Goal: Check status: Check status

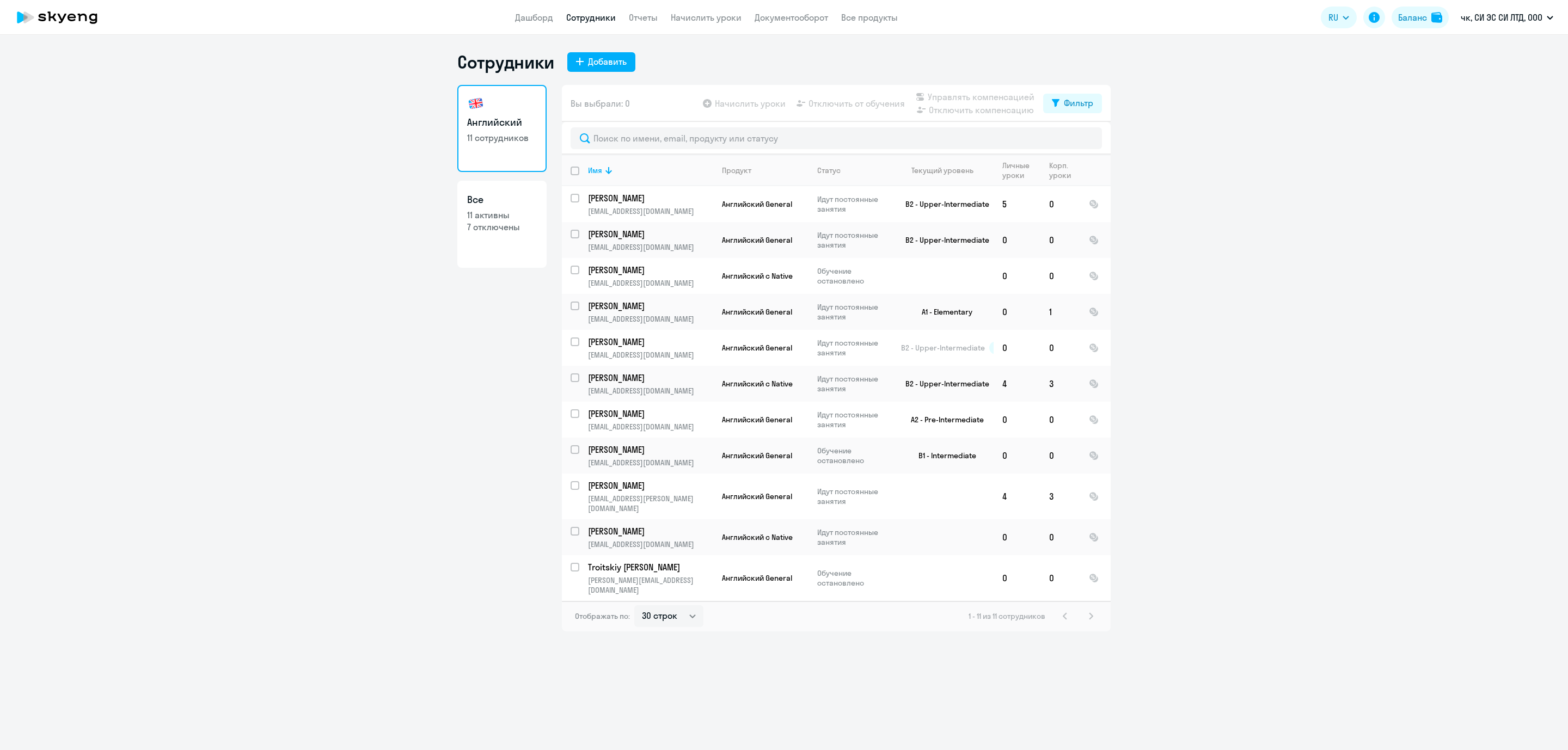
select select "30"
drag, startPoint x: 620, startPoint y: 486, endPoint x: 252, endPoint y: 505, distance: 368.5
click at [252, 505] on ng-component "Сотрудники Добавить Английский 11 сотрудников Все 11 активны 7 отключены Вы выб…" at bounding box center [784, 341] width 1568 height 581
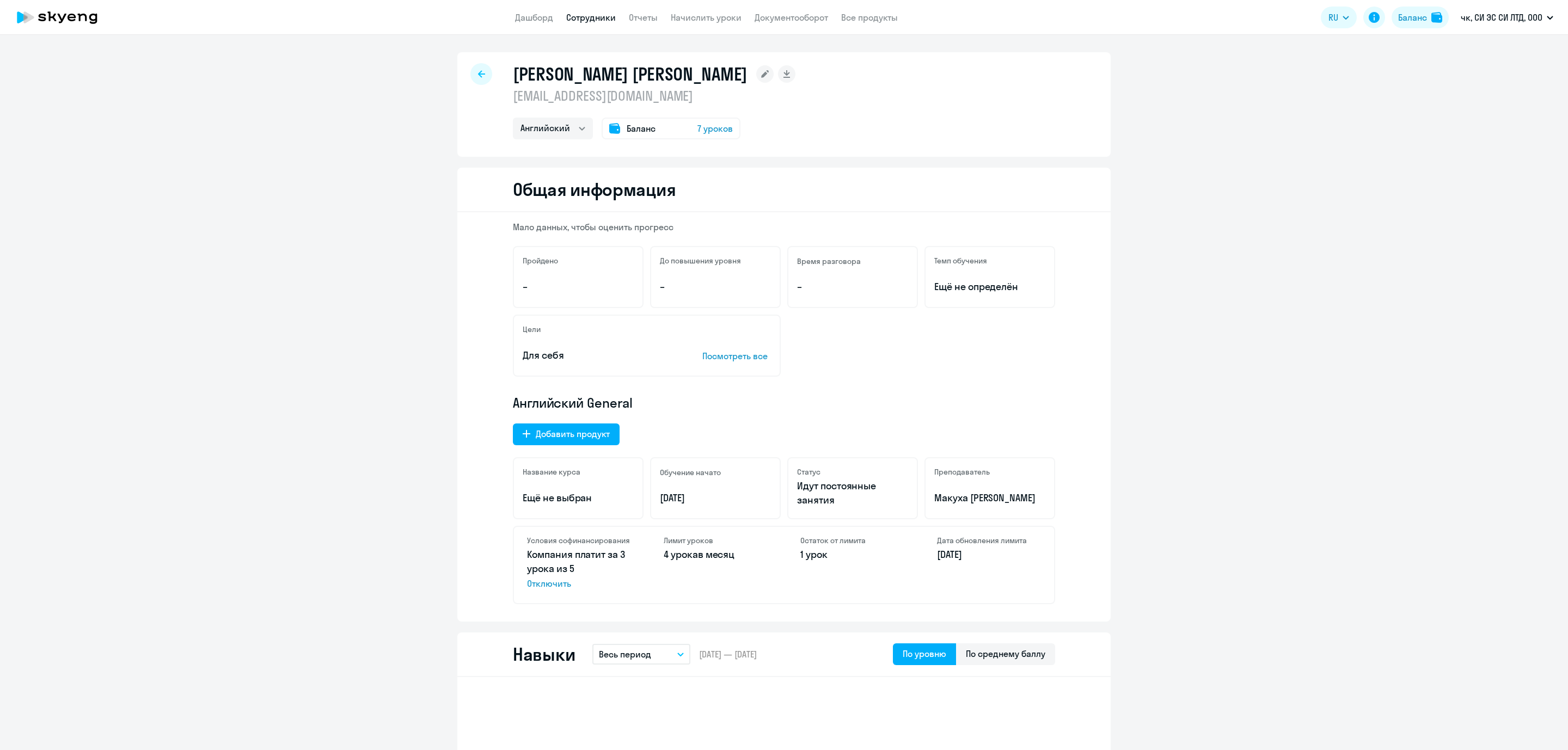
select select "english"
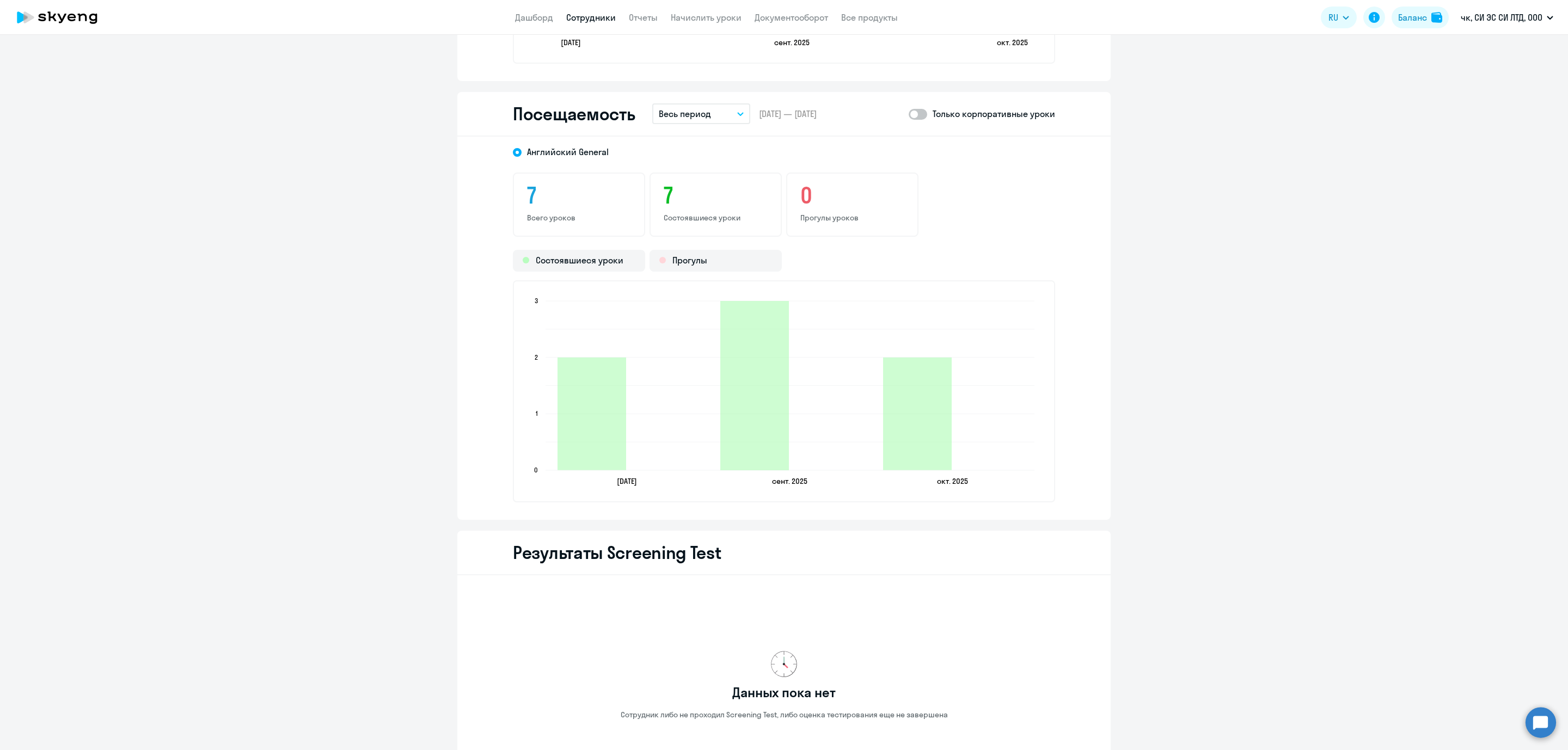
scroll to position [984, 0]
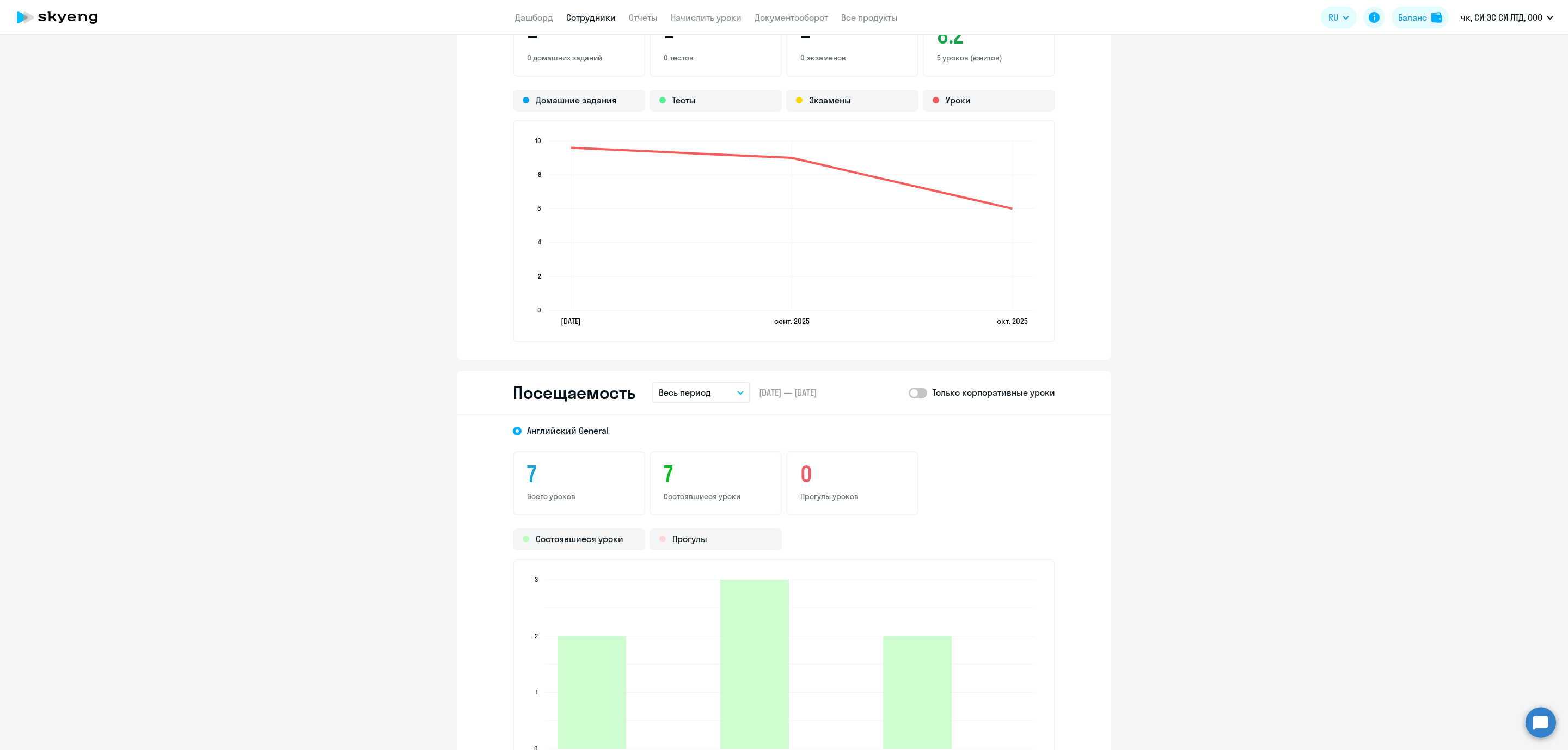
click at [920, 390] on span at bounding box center [918, 393] width 18 height 11
click at [909, 393] on input "checkbox" at bounding box center [908, 393] width 1 height 1
checkbox input "true"
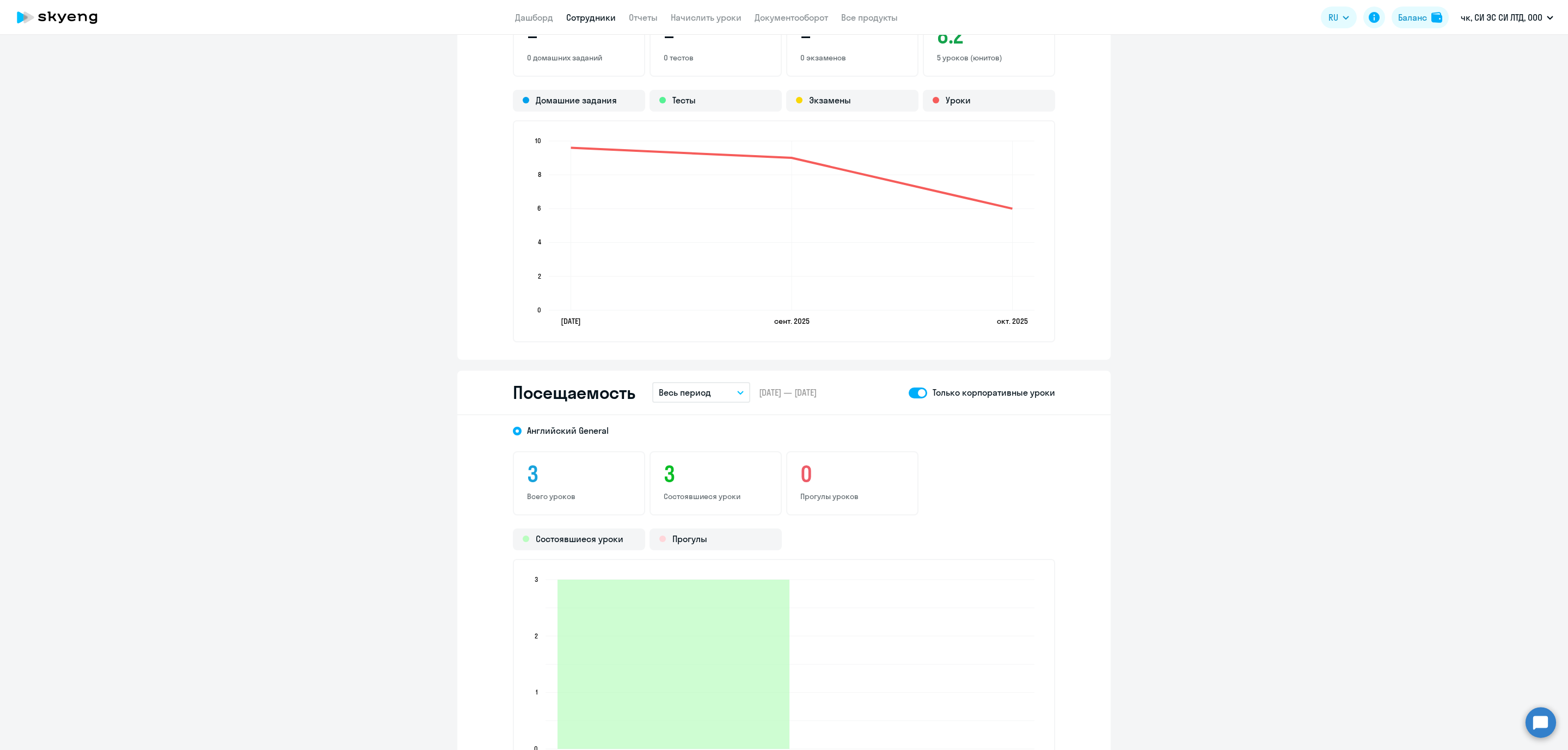
click at [737, 391] on icon "button" at bounding box center [740, 393] width 6 height 4
click at [695, 441] on li "Прошлый месяц" at bounding box center [709, 450] width 115 height 27
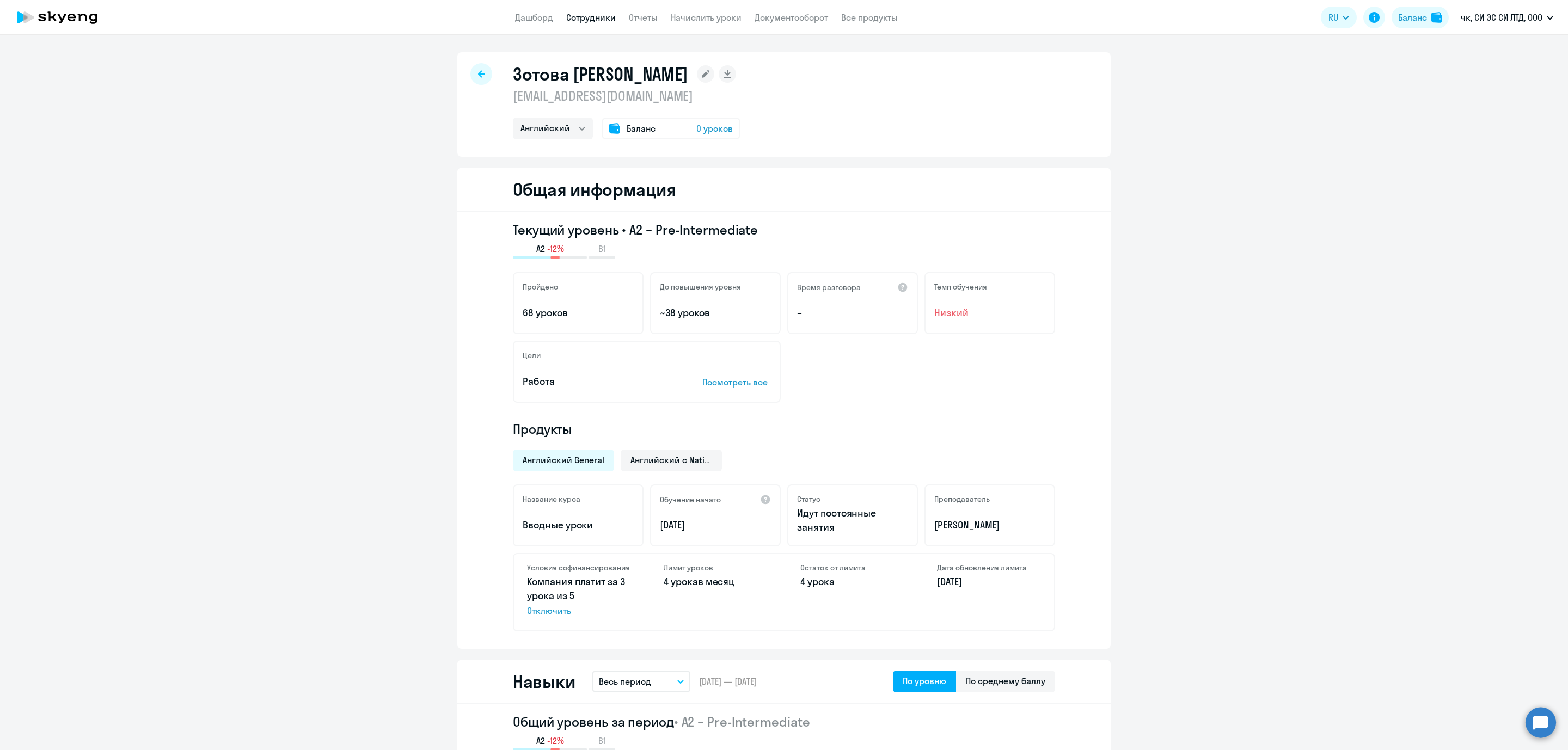
select select "english"
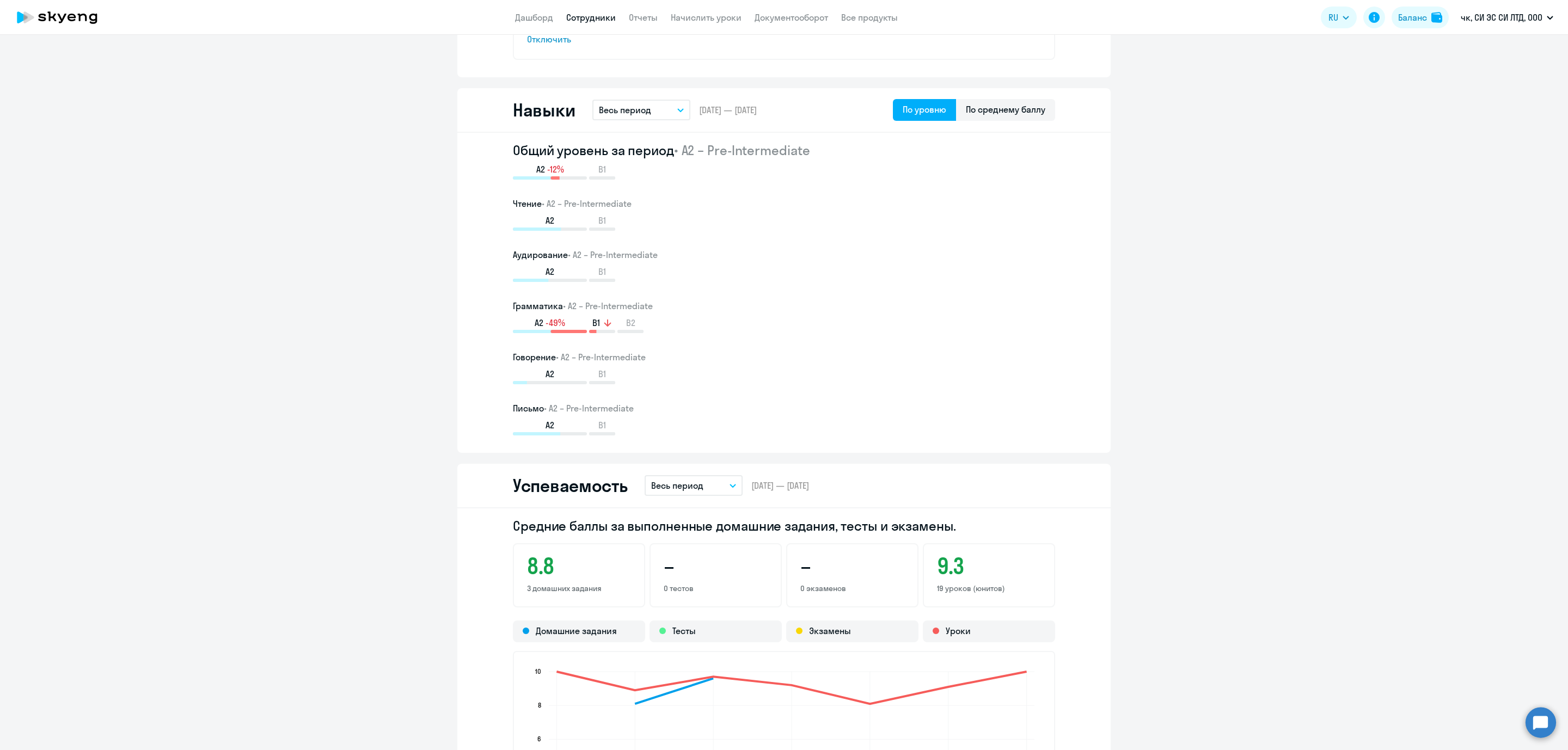
scroll to position [1062, 0]
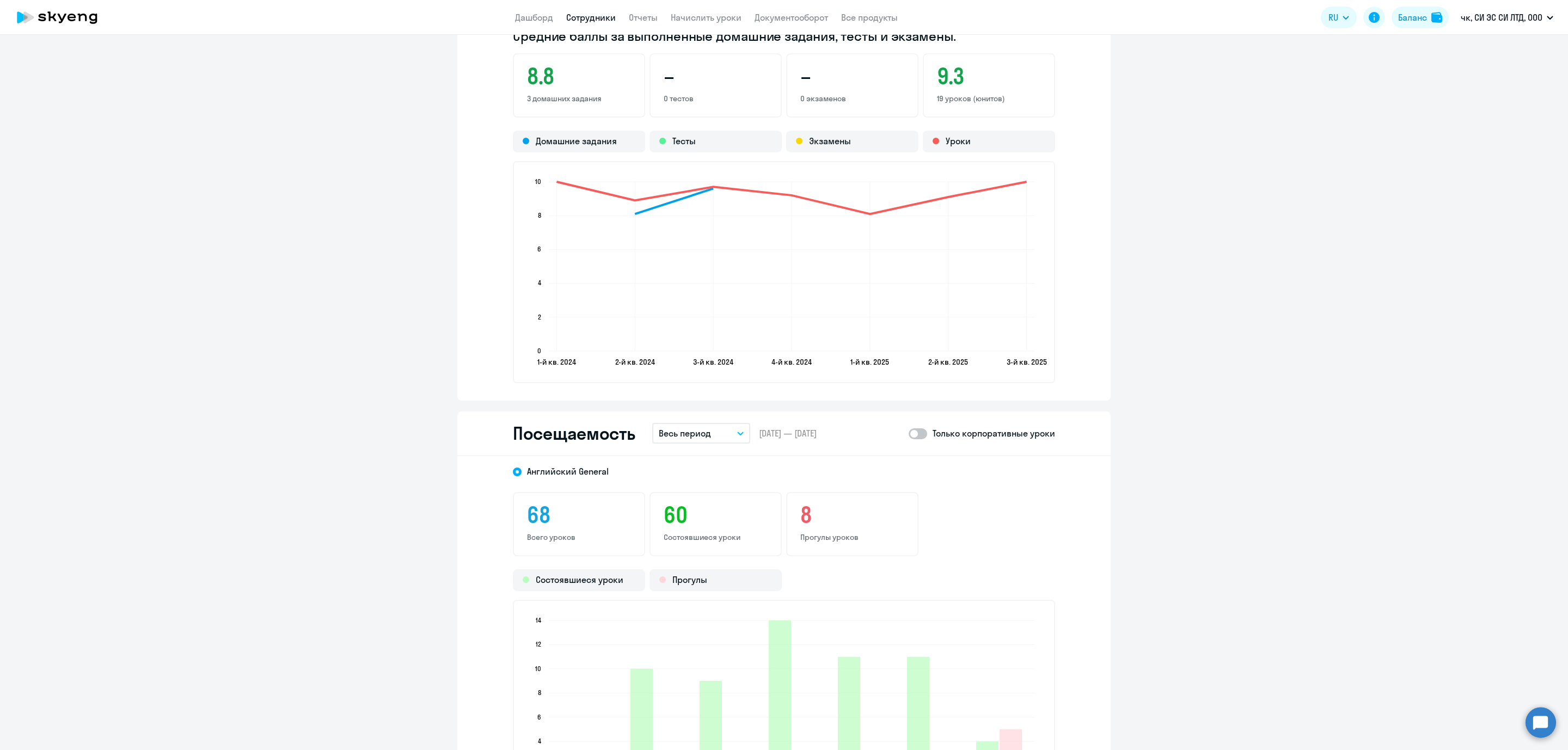
click at [933, 434] on p "Только корпоративные уроки" at bounding box center [993, 433] width 122 height 13
click at [922, 431] on div "Только корпоративные уроки" at bounding box center [982, 433] width 146 height 13
click at [913, 430] on span at bounding box center [918, 434] width 18 height 11
click at [909, 434] on input "checkbox" at bounding box center [908, 434] width 1 height 1
checkbox input "true"
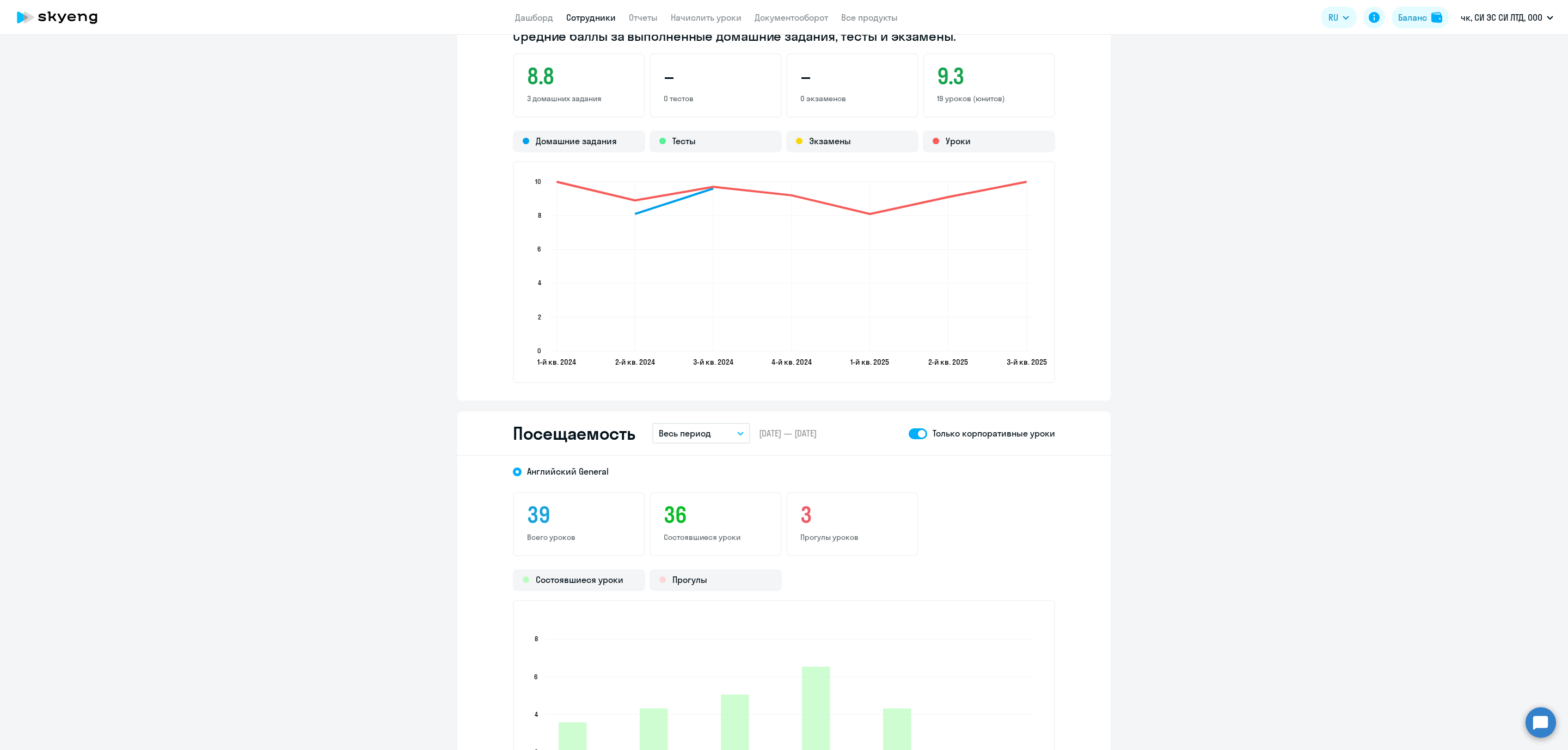
click at [713, 435] on button "Весь период" at bounding box center [701, 433] width 98 height 21
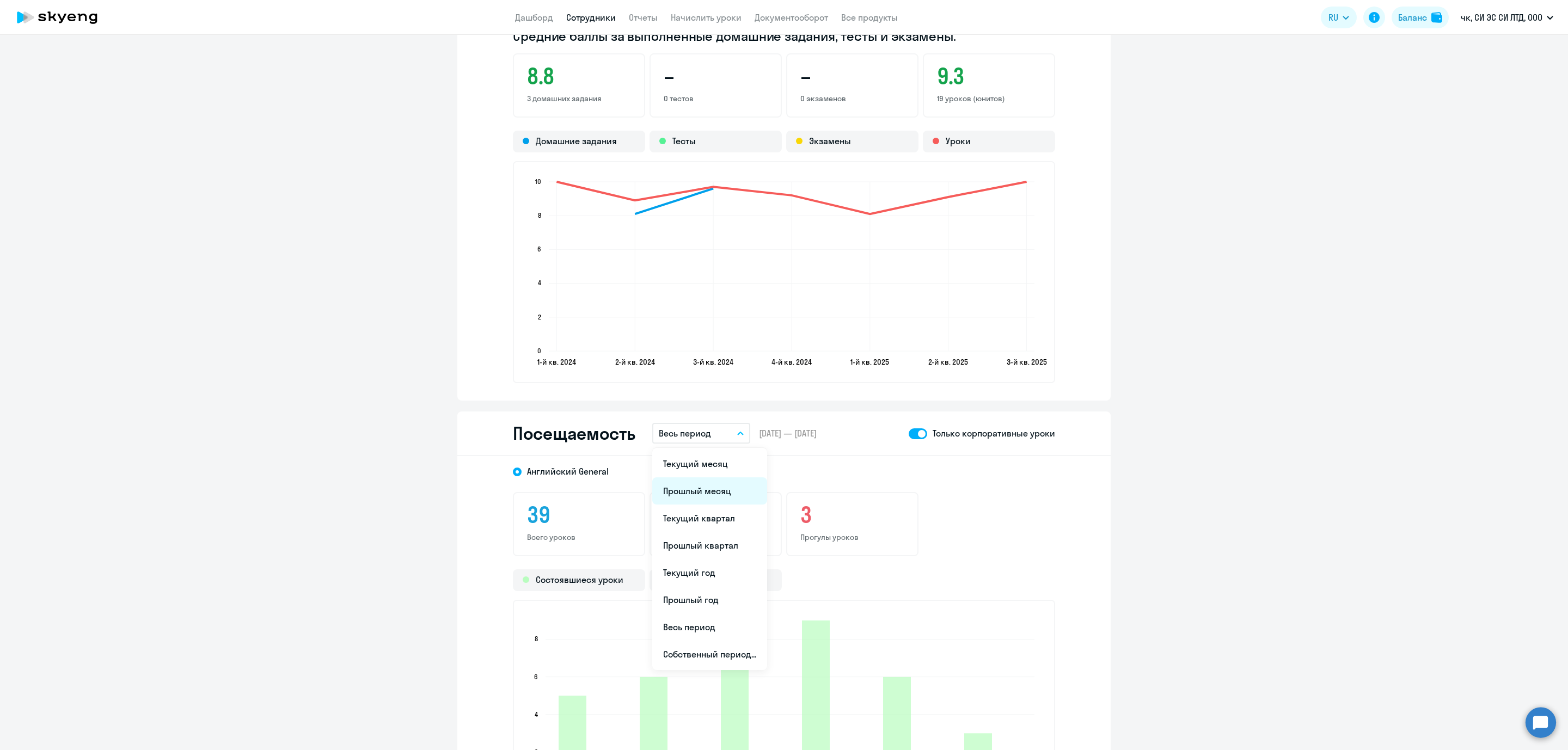
click at [696, 485] on li "Прошлый месяц" at bounding box center [709, 491] width 115 height 27
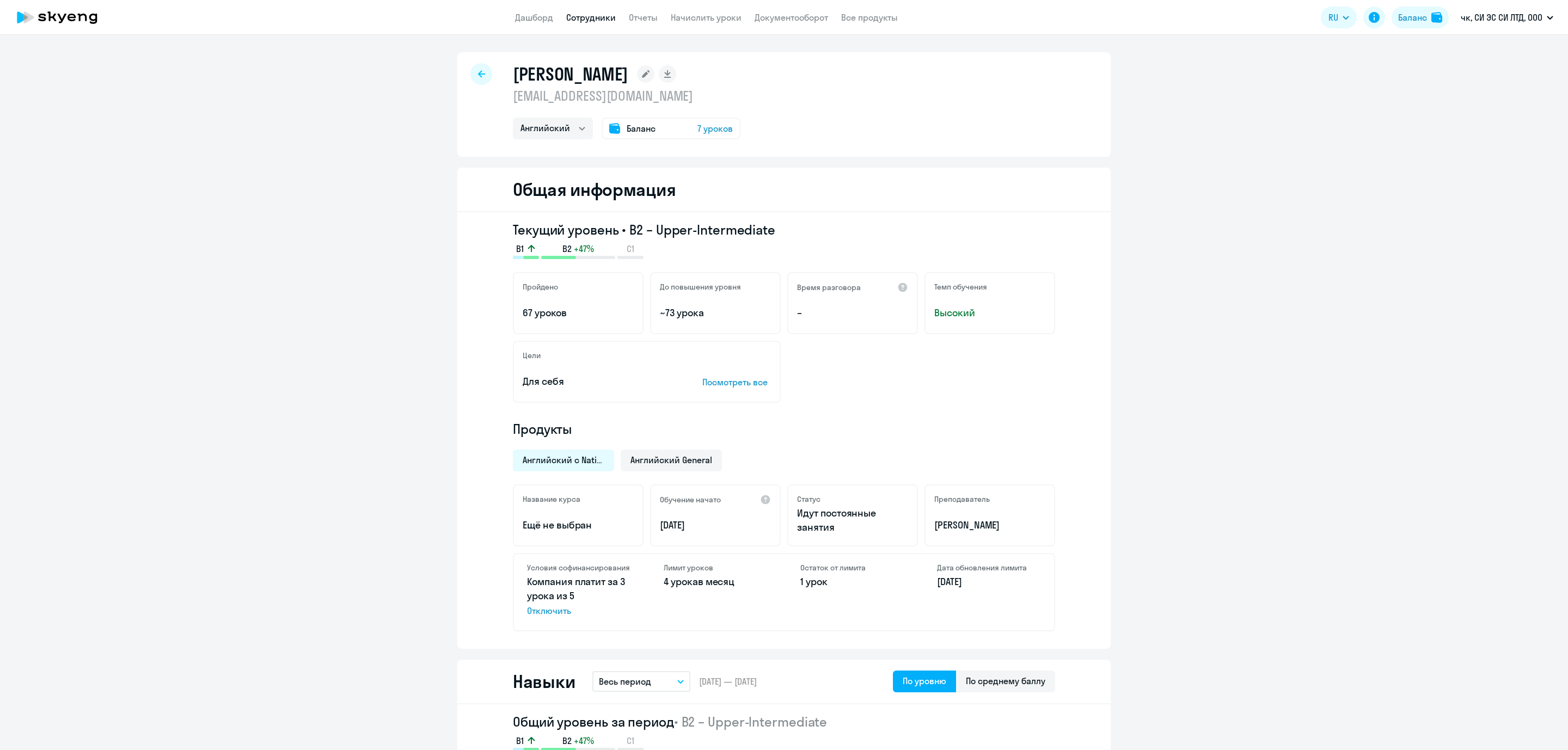
select select "english"
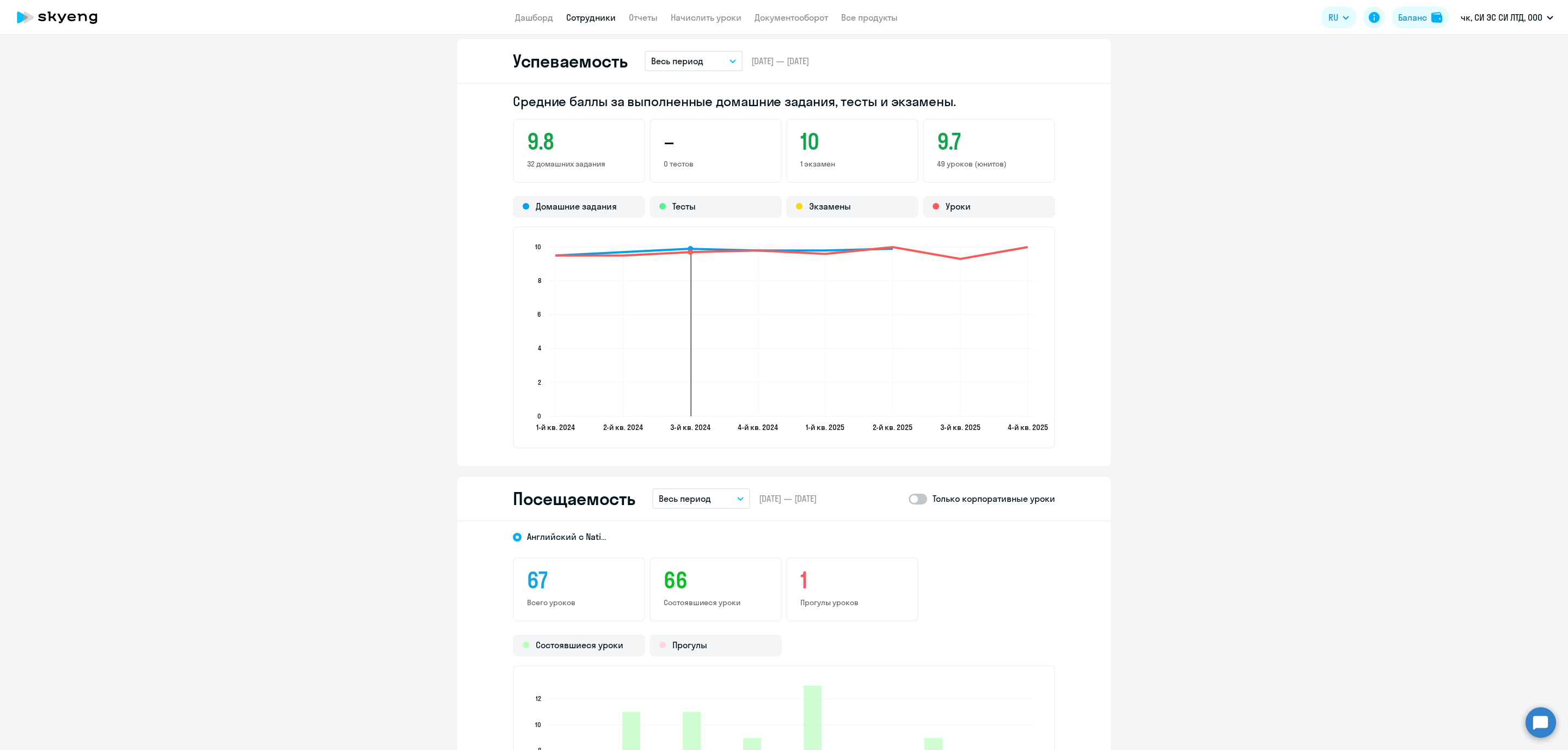
scroll to position [1225, 0]
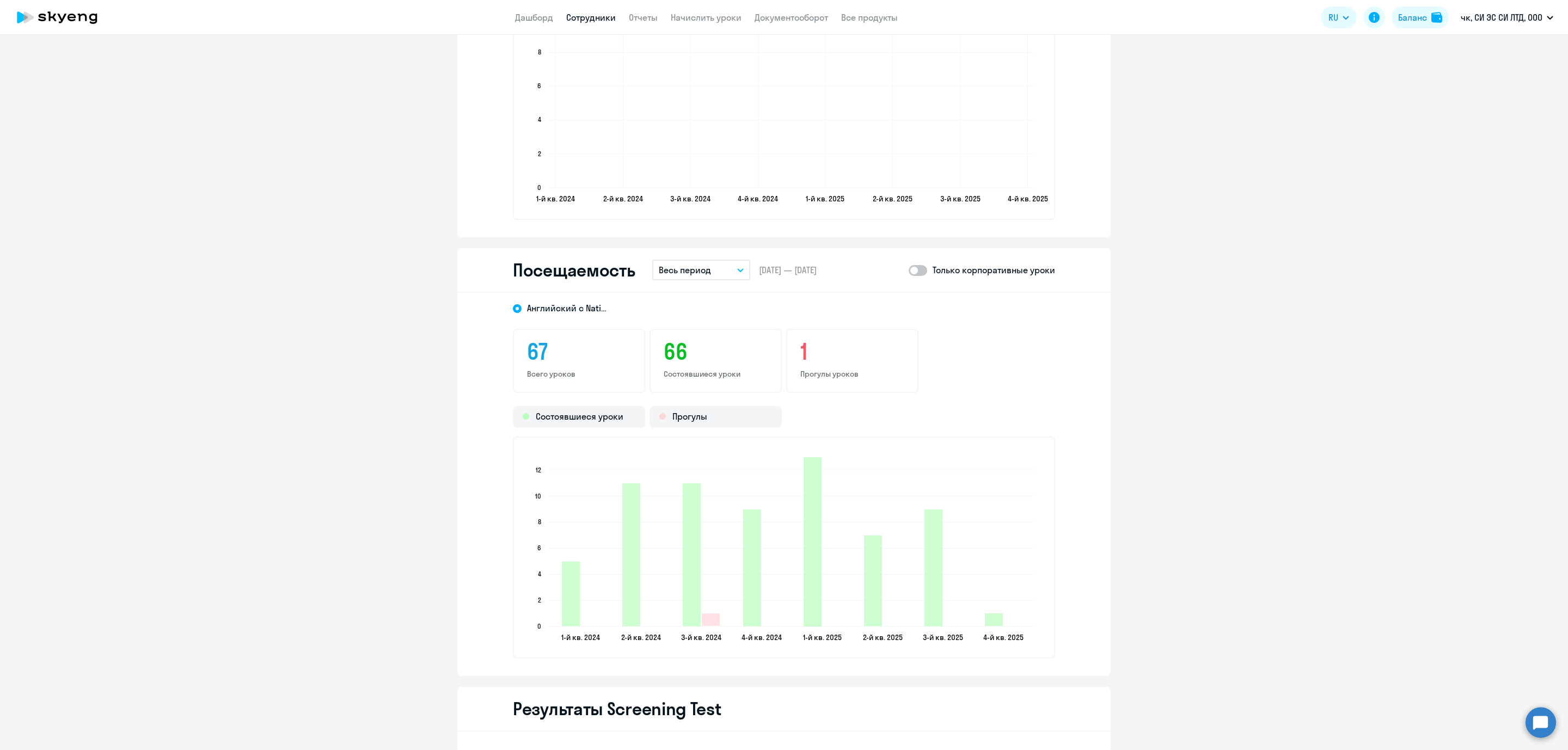
click at [722, 270] on button "Весь период" at bounding box center [701, 270] width 98 height 21
click at [718, 327] on li "Прошлый месяц" at bounding box center [709, 327] width 115 height 27
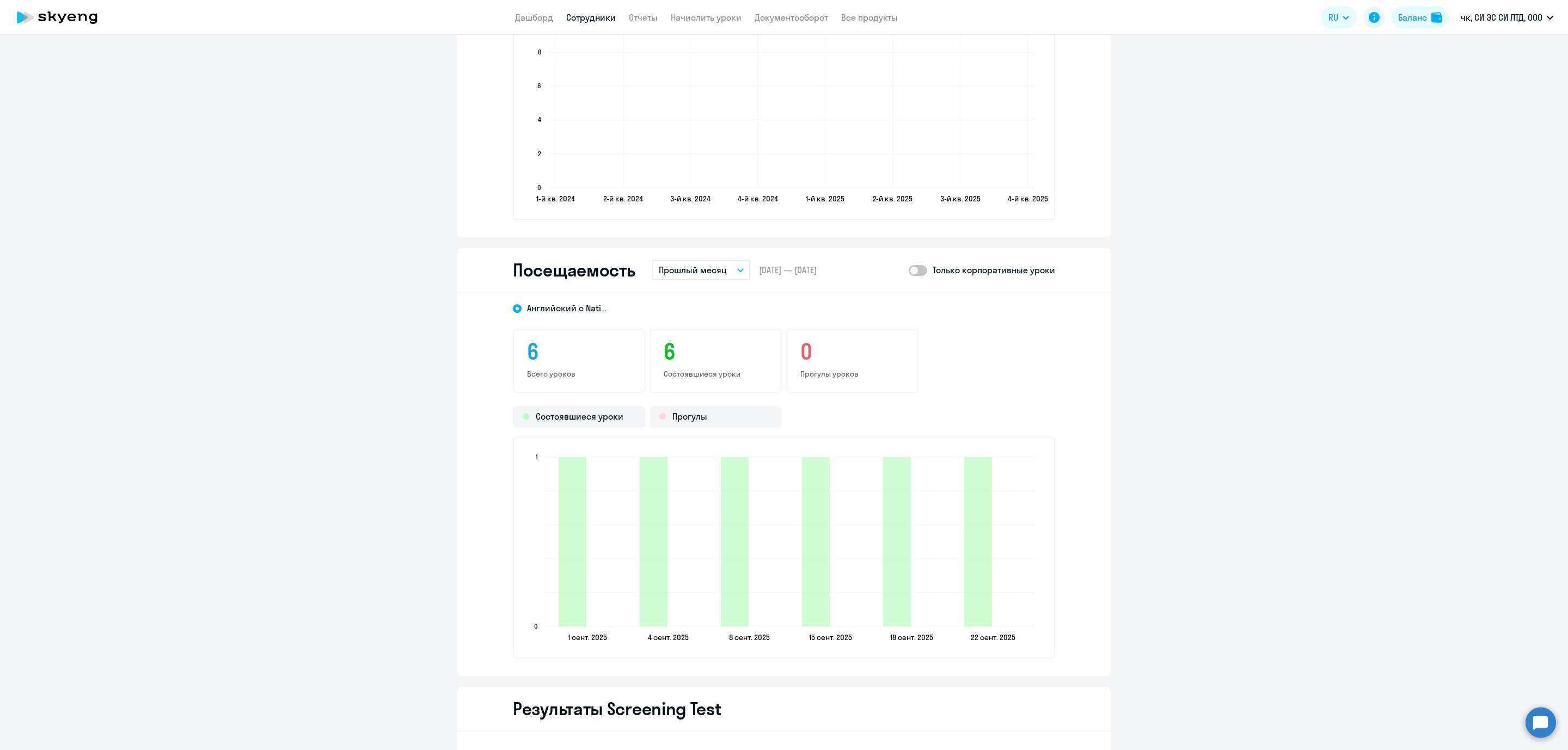
click at [909, 268] on span at bounding box center [918, 270] width 18 height 11
click at [909, 270] on input "checkbox" at bounding box center [908, 270] width 1 height 1
checkbox input "true"
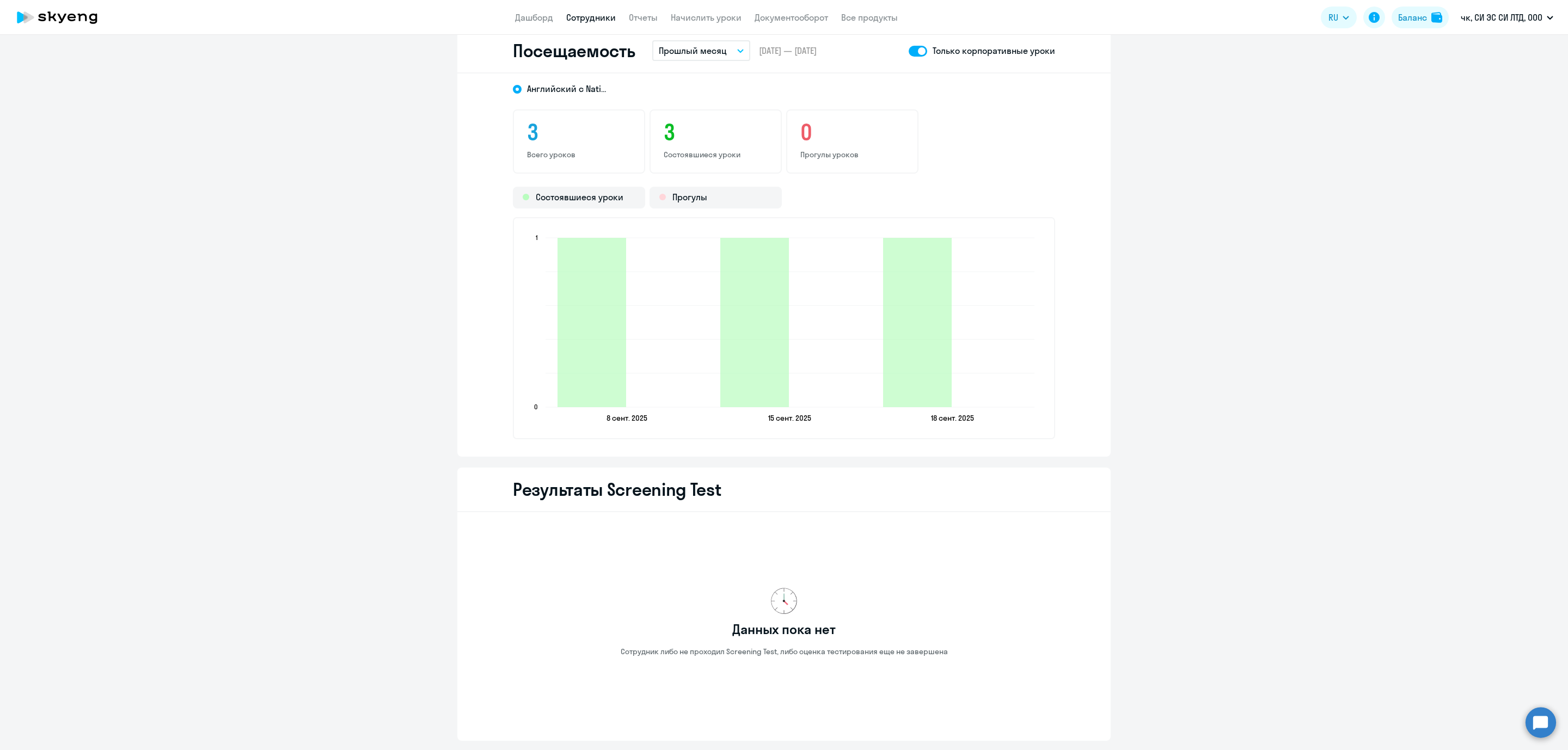
scroll to position [1464, 0]
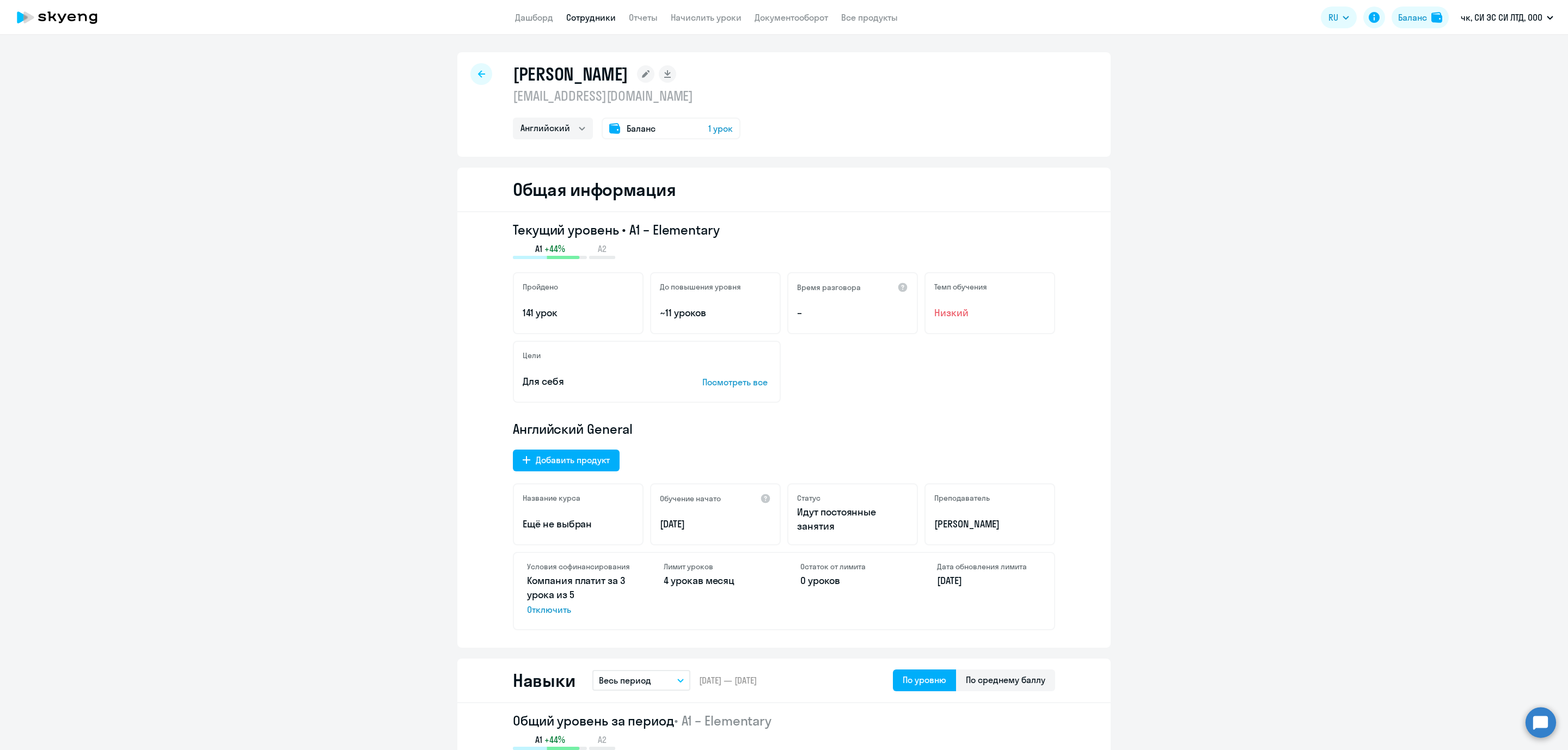
select select "english"
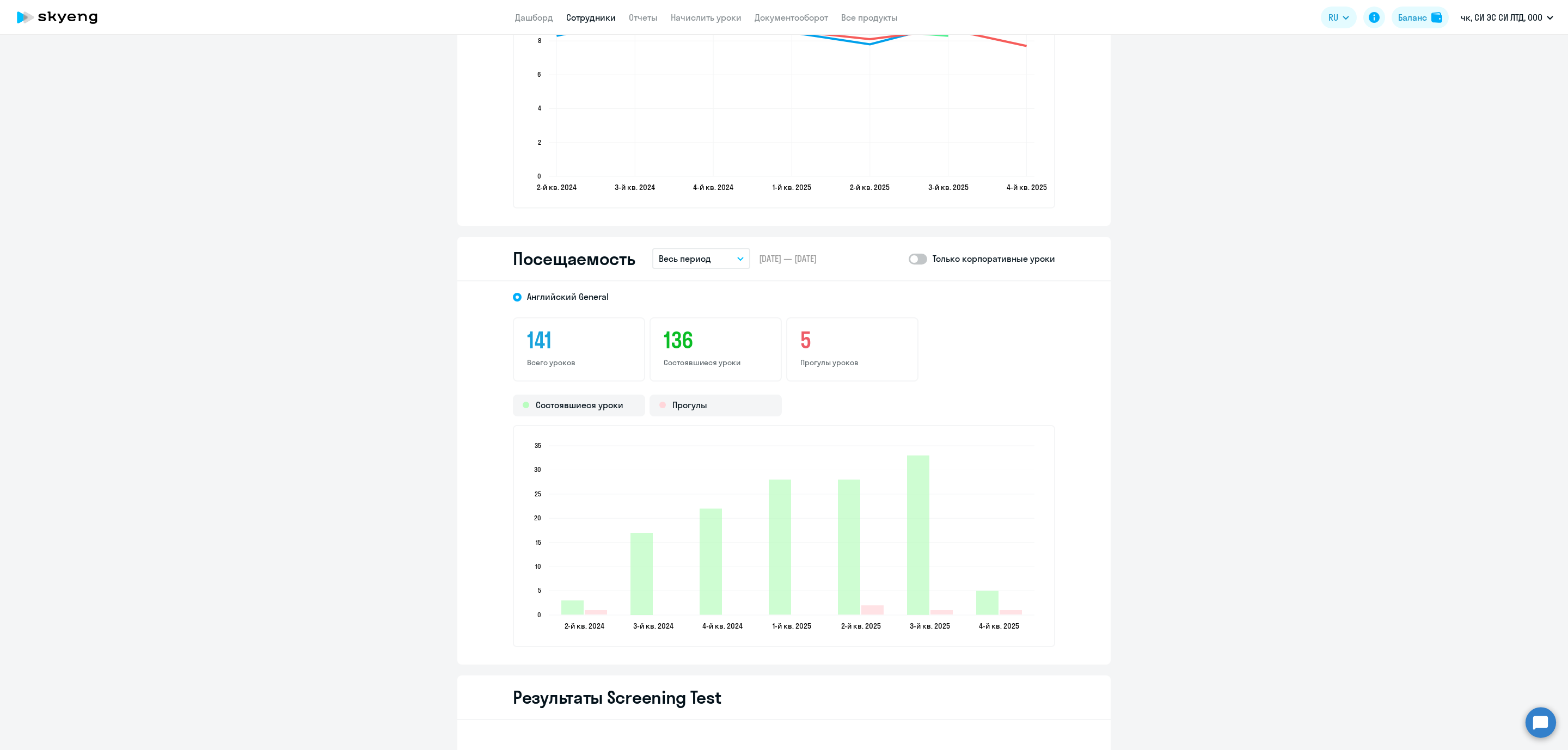
scroll to position [1101, 0]
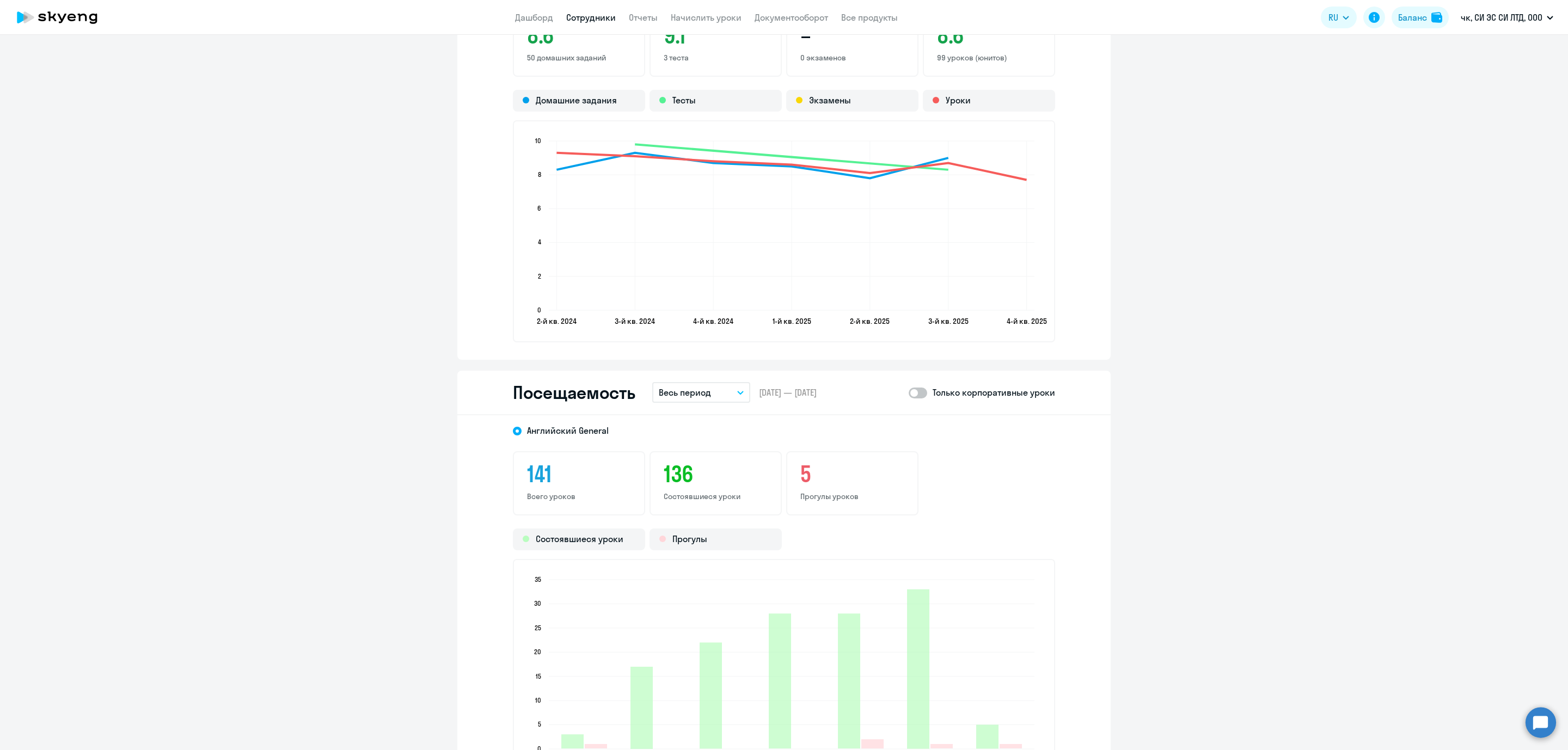
click at [719, 393] on button "Весь период" at bounding box center [701, 392] width 98 height 21
click at [702, 448] on li "Прошлый месяц" at bounding box center [709, 450] width 115 height 27
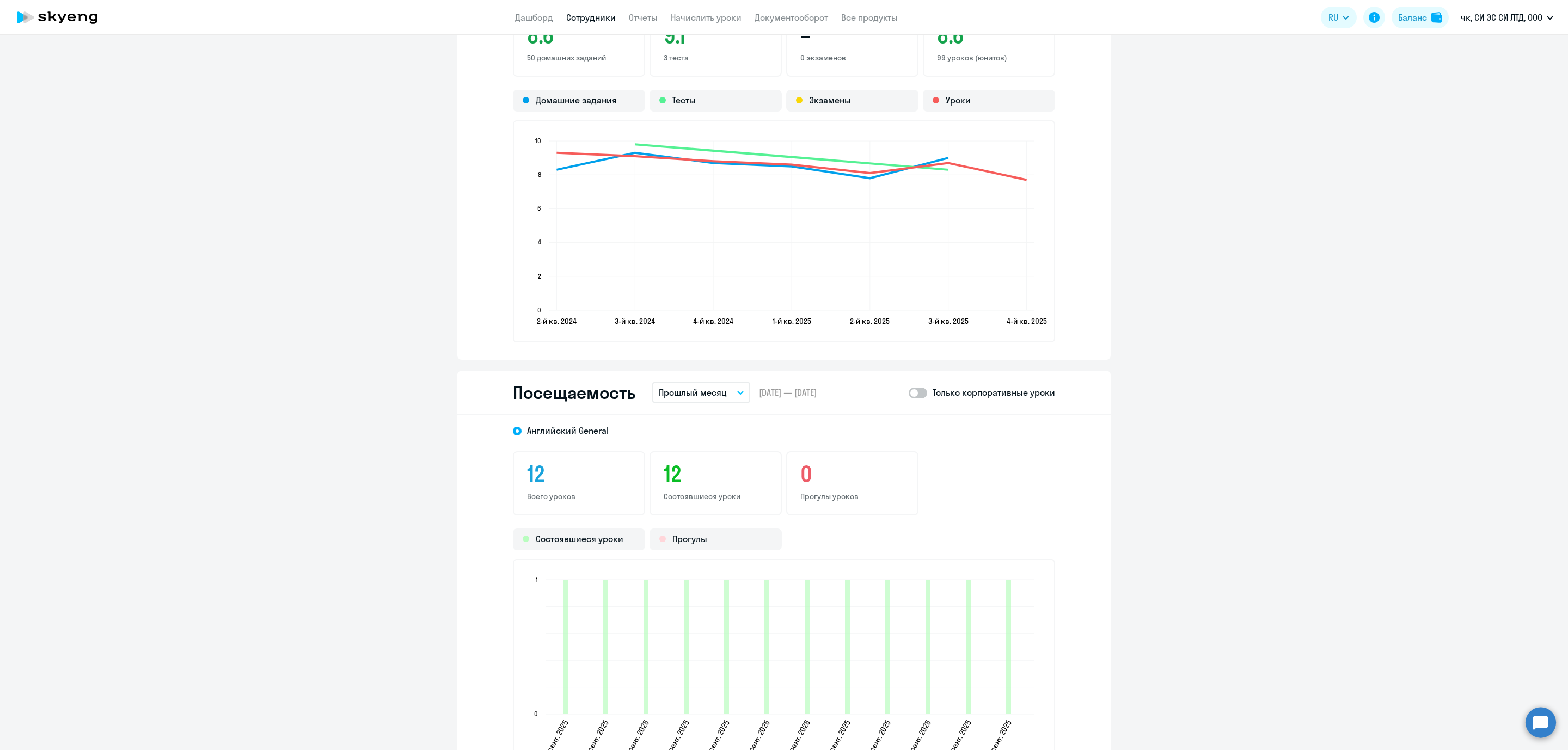
click at [926, 390] on div "Только корпоративные уроки" at bounding box center [982, 392] width 146 height 13
click at [913, 387] on span at bounding box center [918, 393] width 18 height 11
click at [909, 393] on input "checkbox" at bounding box center [908, 393] width 1 height 1
checkbox input "true"
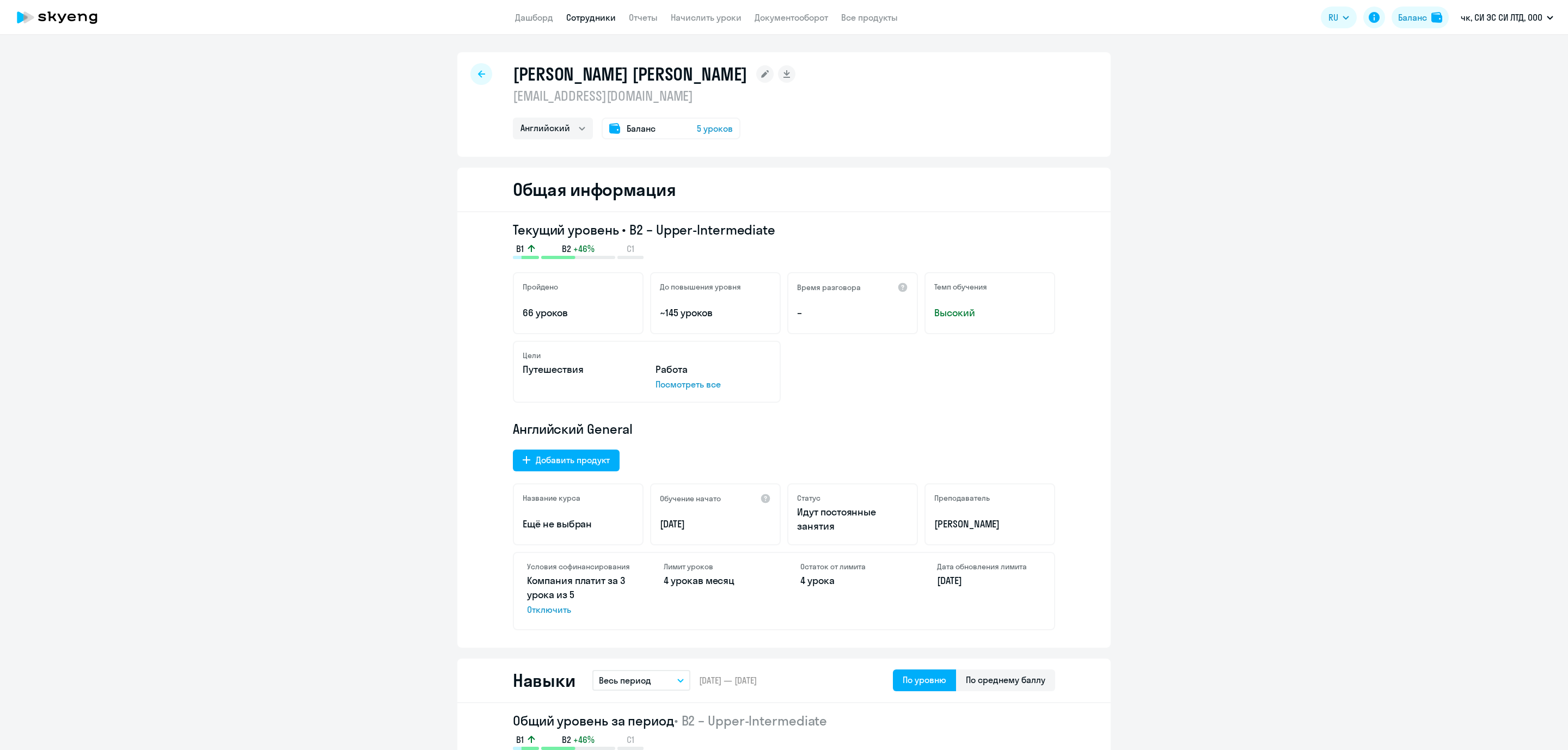
select select "english"
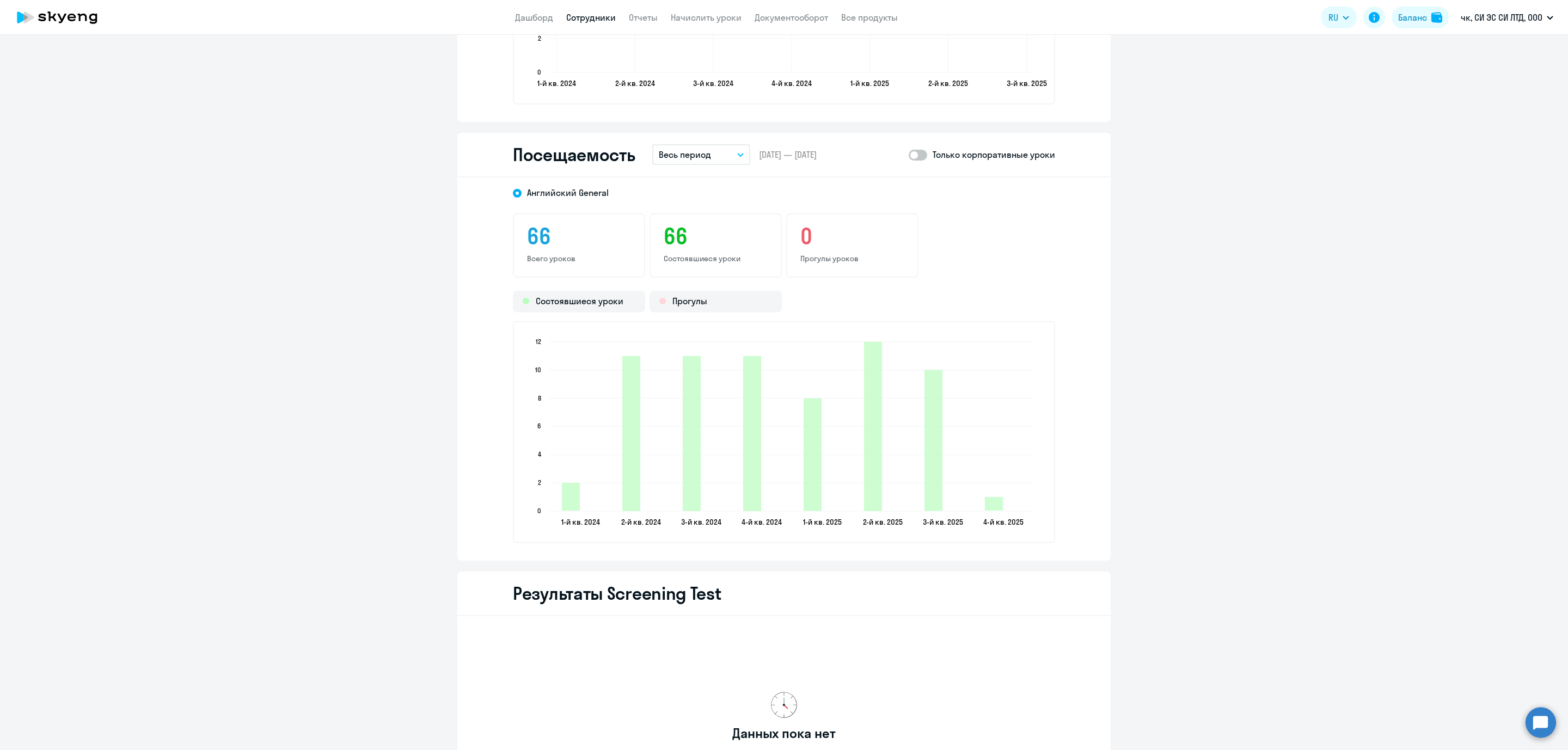
scroll to position [1183, 0]
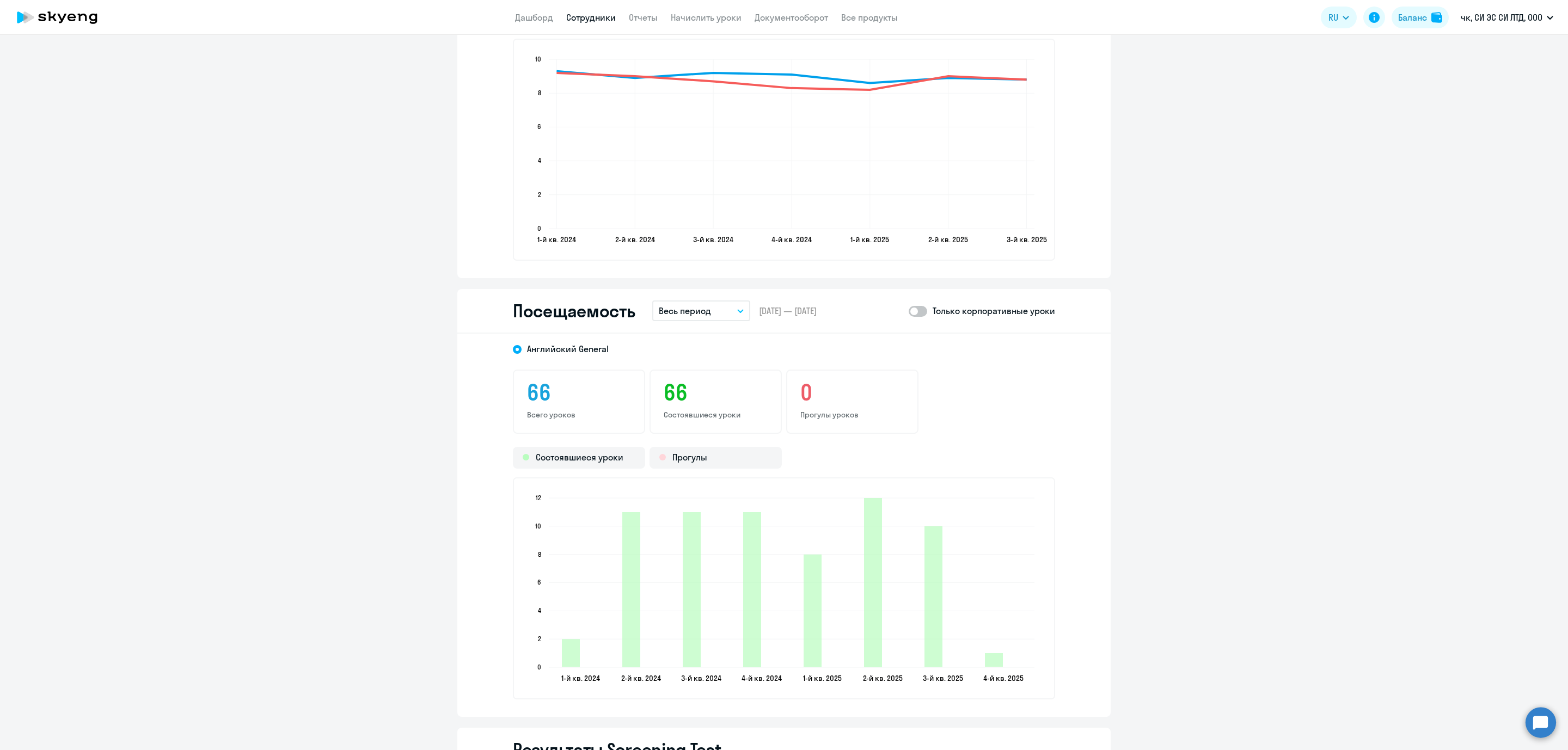
click at [729, 304] on button "Весь период" at bounding box center [701, 310] width 98 height 21
click at [703, 364] on li "Прошлый месяц" at bounding box center [709, 368] width 115 height 27
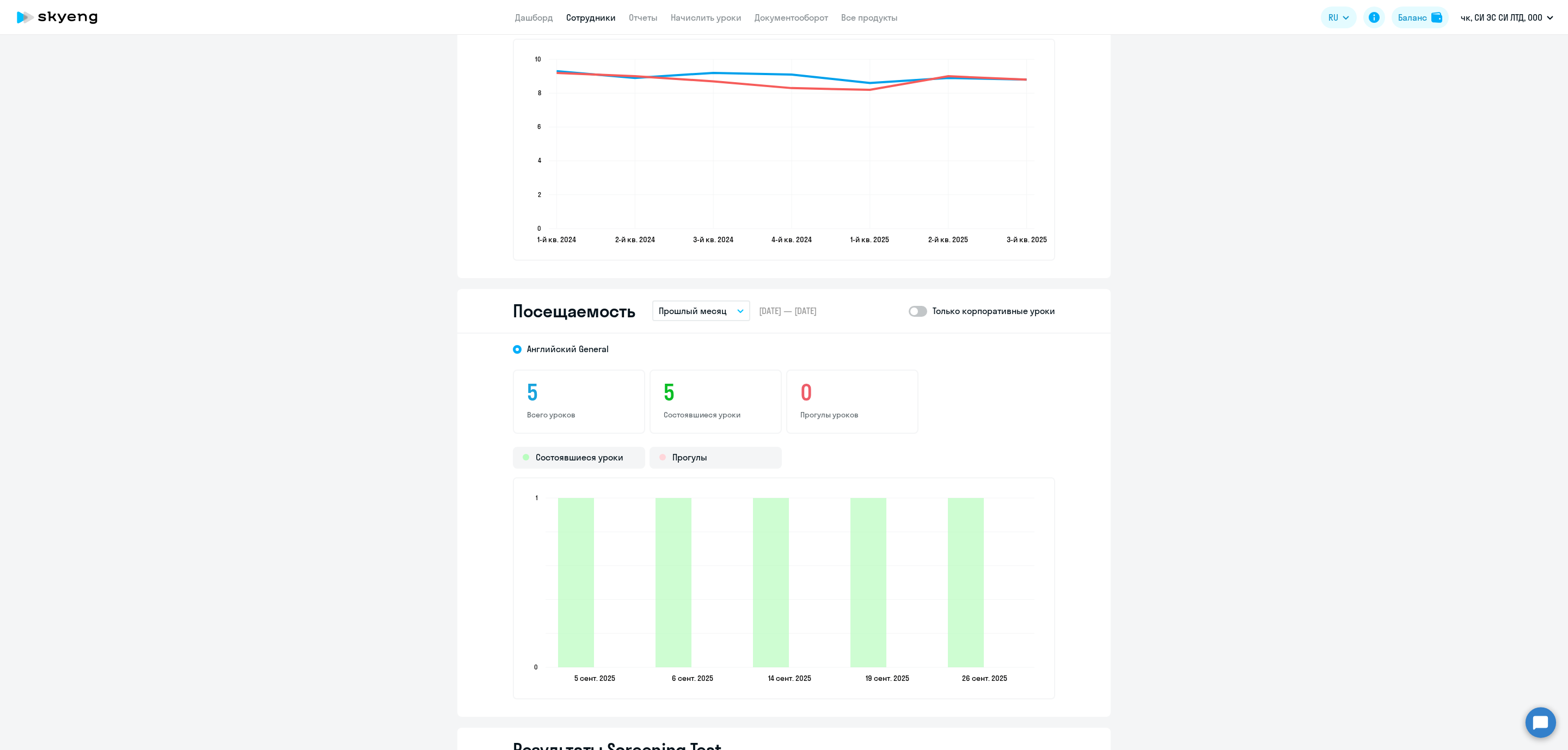
click at [913, 310] on span at bounding box center [918, 311] width 18 height 11
click at [909, 311] on input "checkbox" at bounding box center [908, 311] width 1 height 1
checkbox input "true"
